Goal: Find specific page/section: Find specific page/section

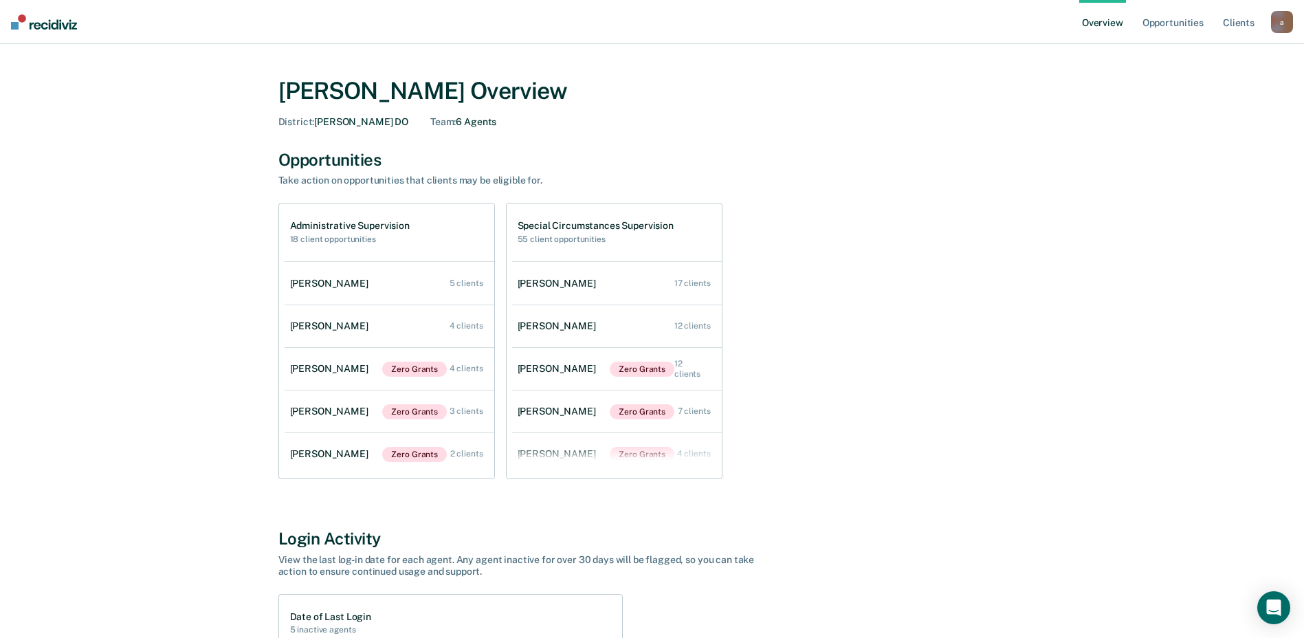
click at [1279, 23] on div "a" at bounding box center [1282, 22] width 22 height 22
click at [1100, 27] on link "Overview" at bounding box center [1102, 22] width 47 height 44
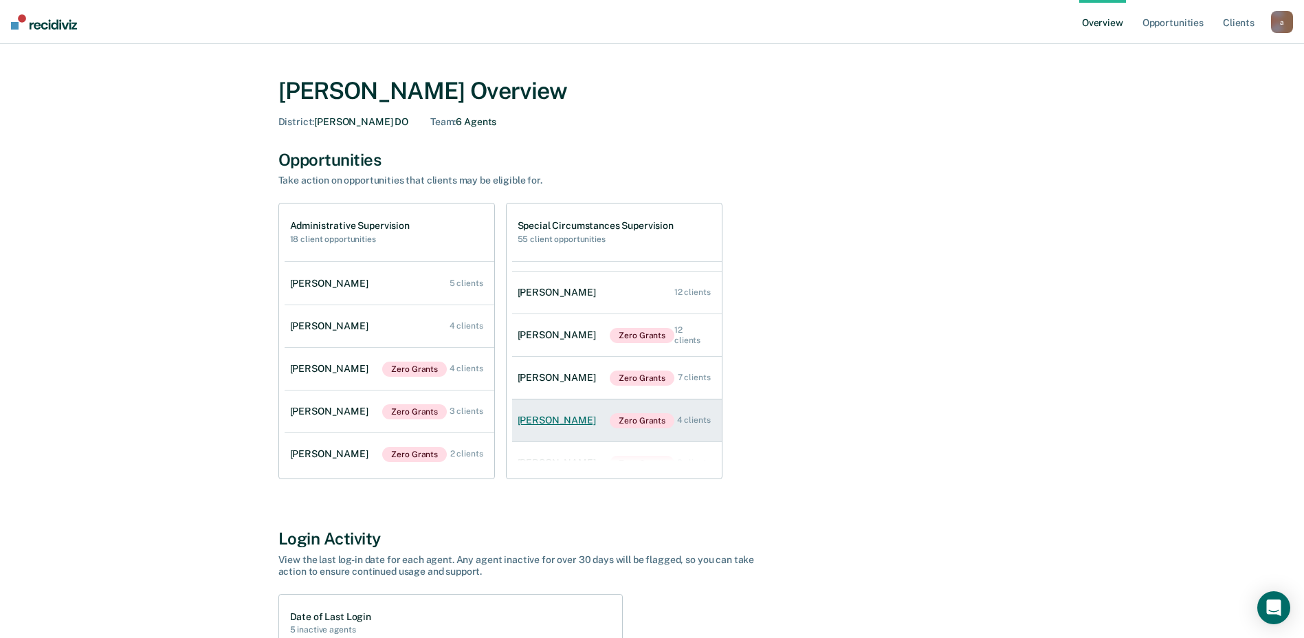
scroll to position [56, 0]
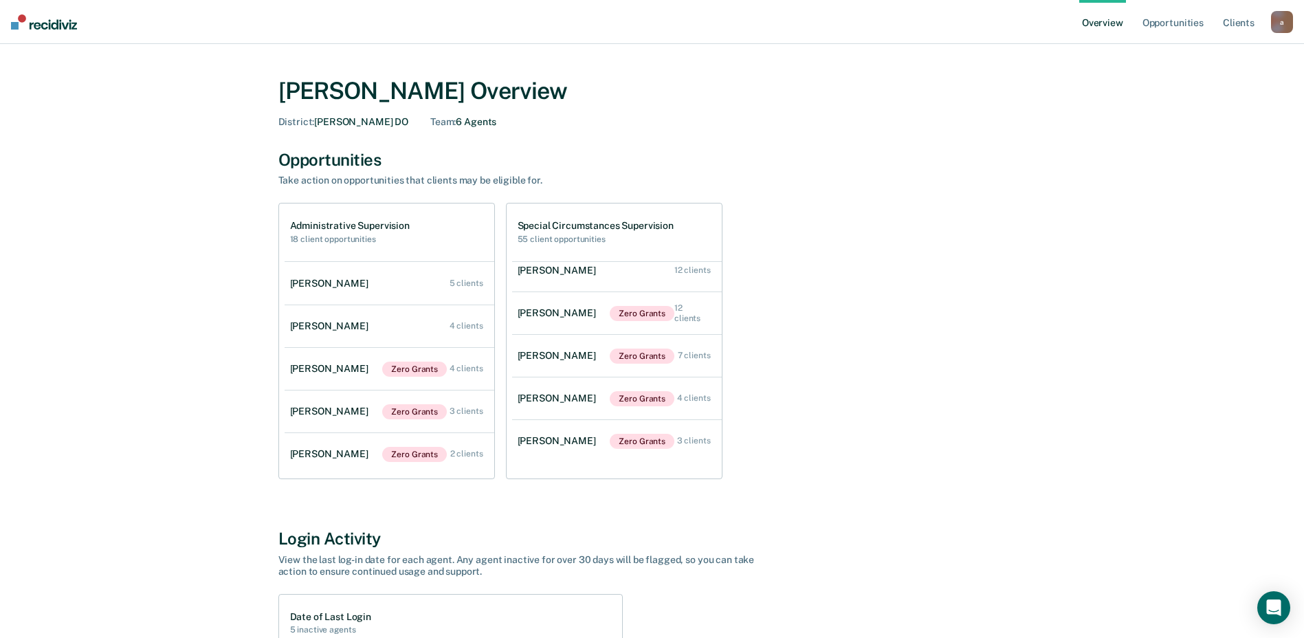
click at [52, 23] on img at bounding box center [44, 21] width 66 height 15
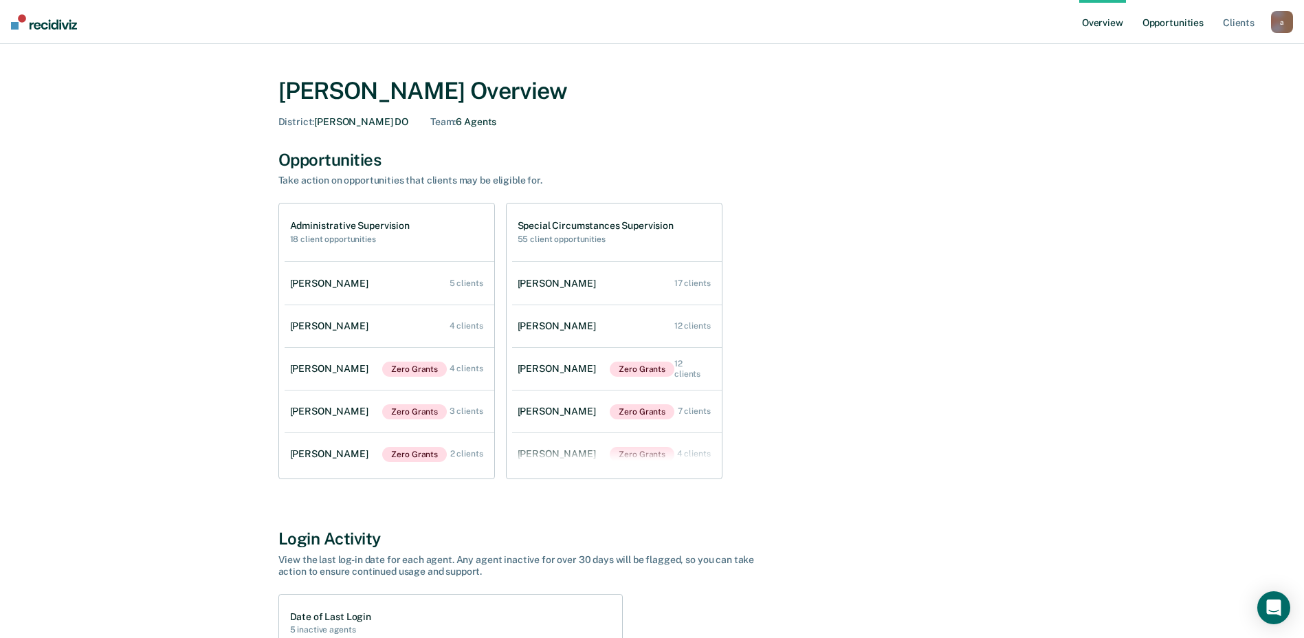
click at [1169, 26] on link "Opportunities" at bounding box center [1172, 22] width 67 height 44
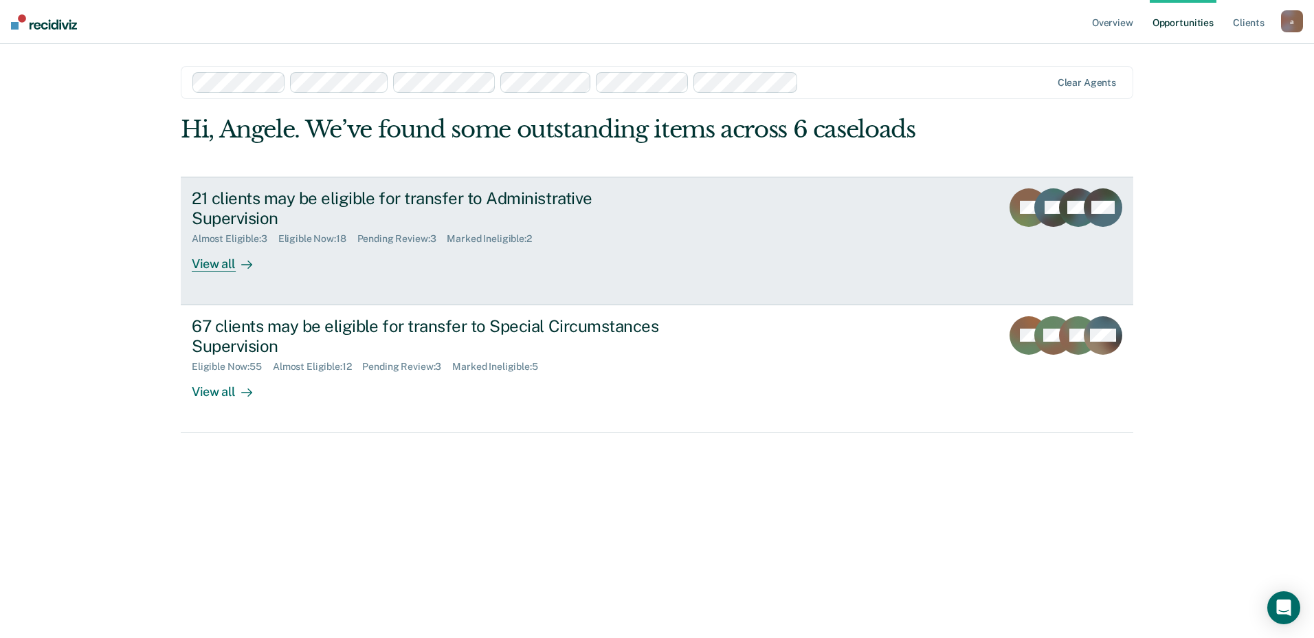
click at [226, 265] on div "View all" at bounding box center [230, 258] width 77 height 27
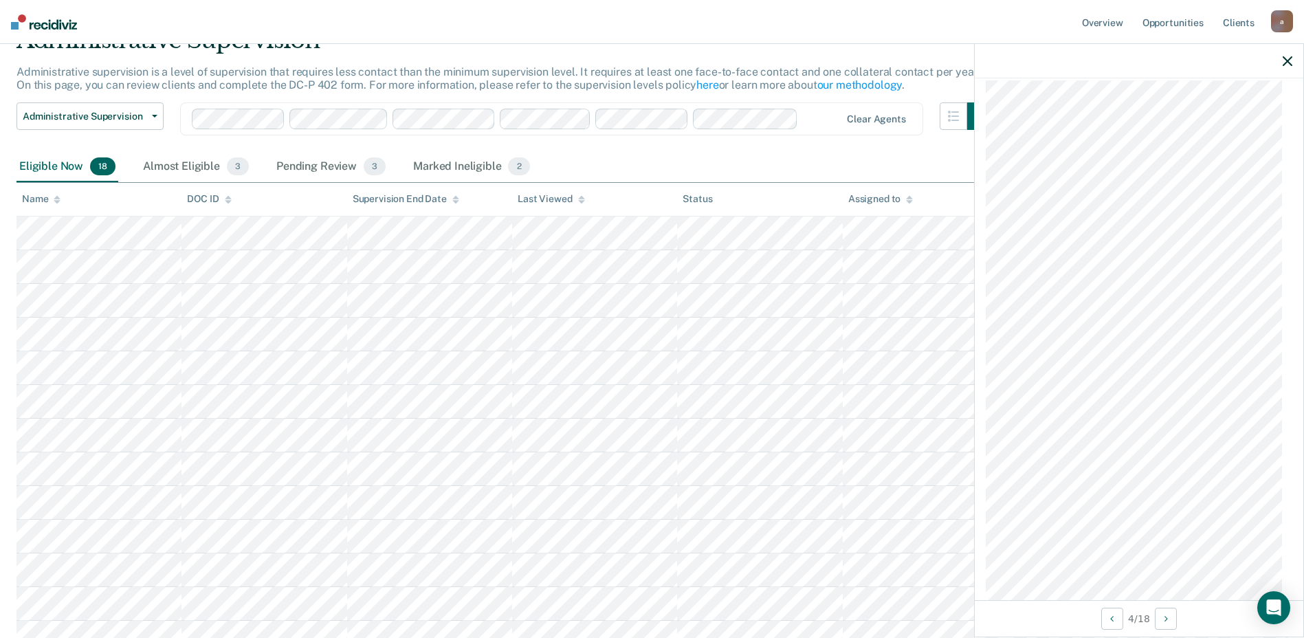
scroll to position [640, 0]
